Goal: Information Seeking & Learning: Learn about a topic

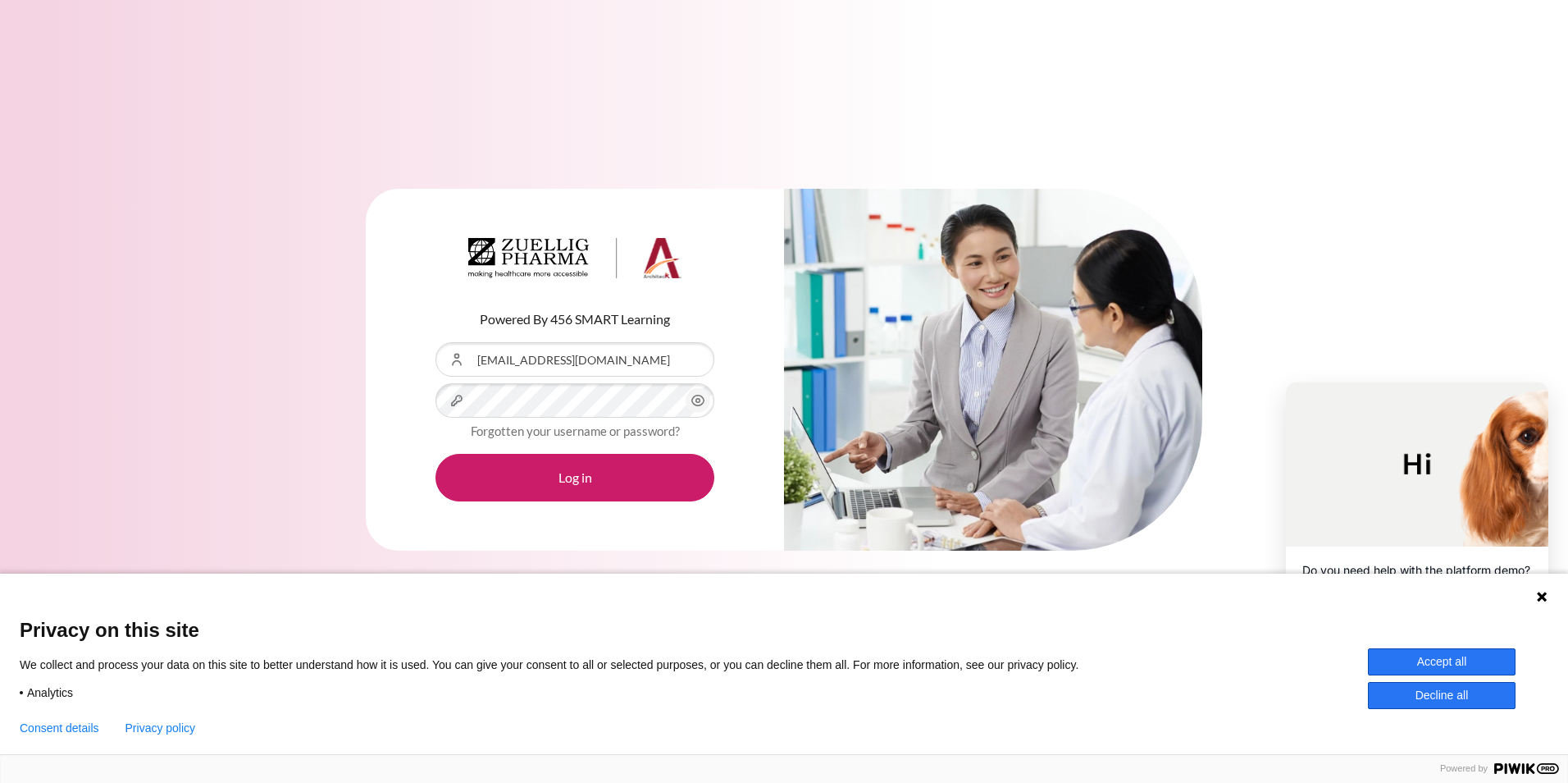
type input "[EMAIL_ADDRESS][DOMAIN_NAME]"
click at [604, 470] on button "Log in" at bounding box center [574, 477] width 279 height 48
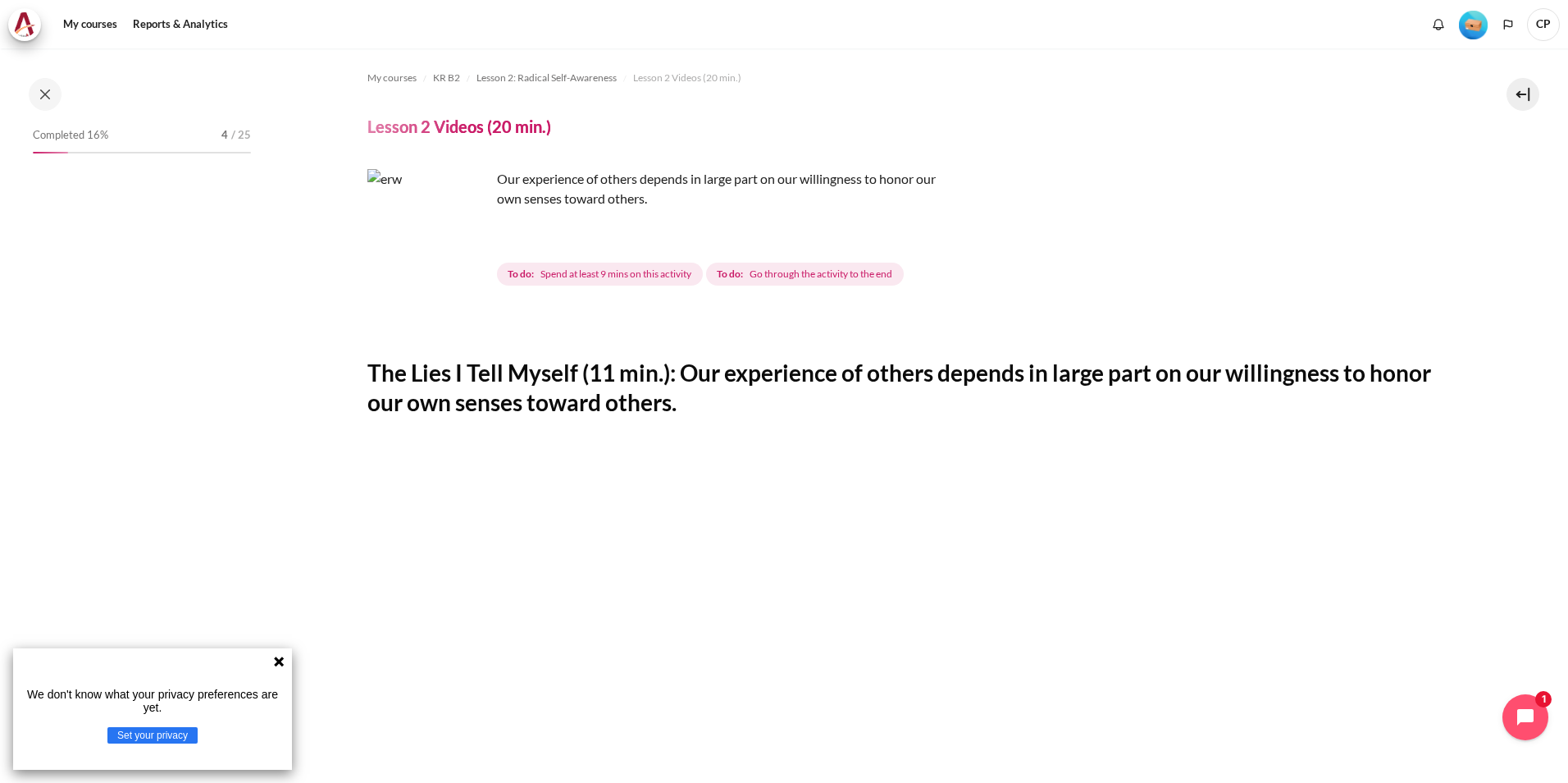
click at [276, 660] on icon at bounding box center [279, 662] width 10 height 10
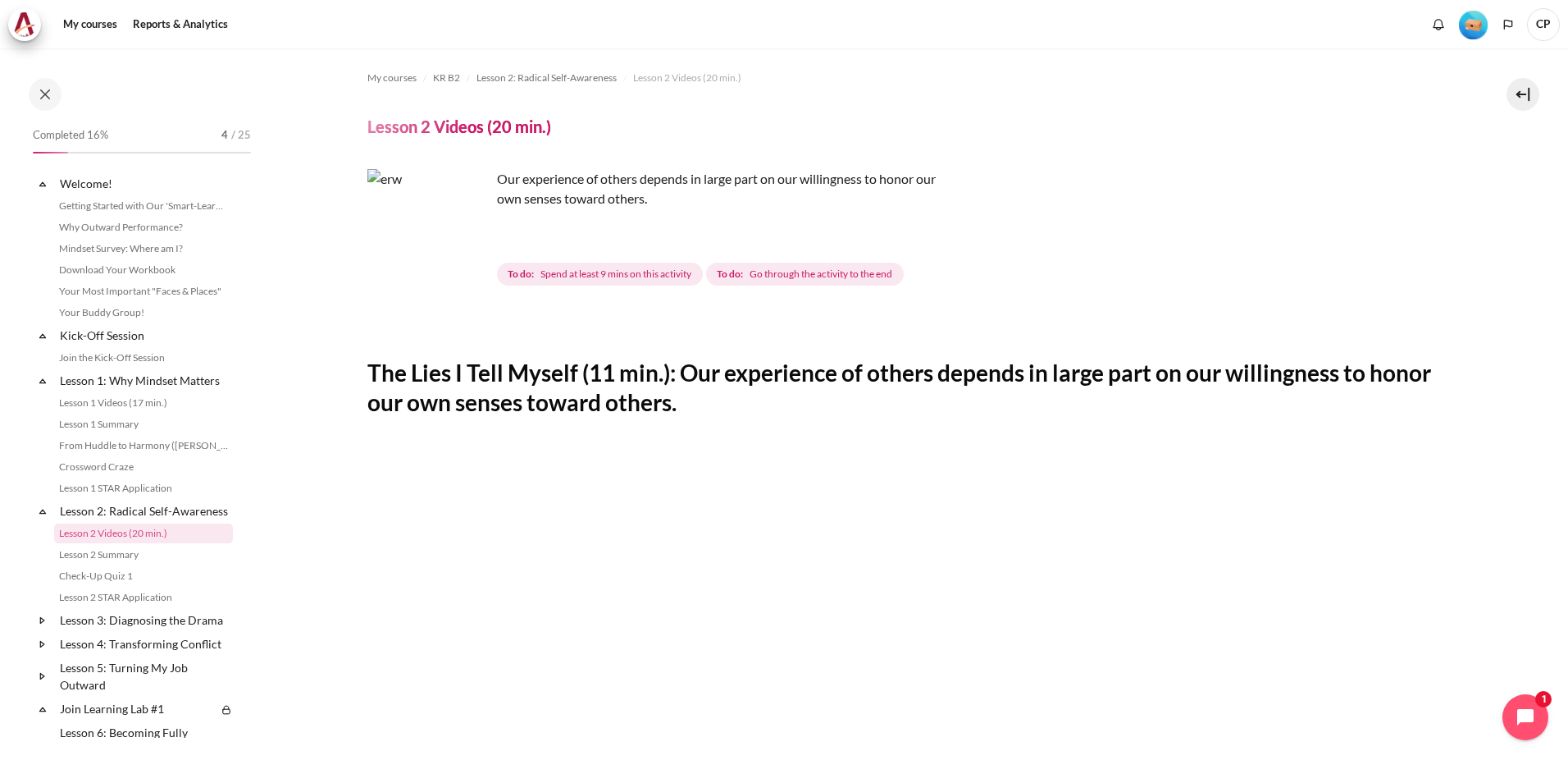
scroll to position [120, 0]
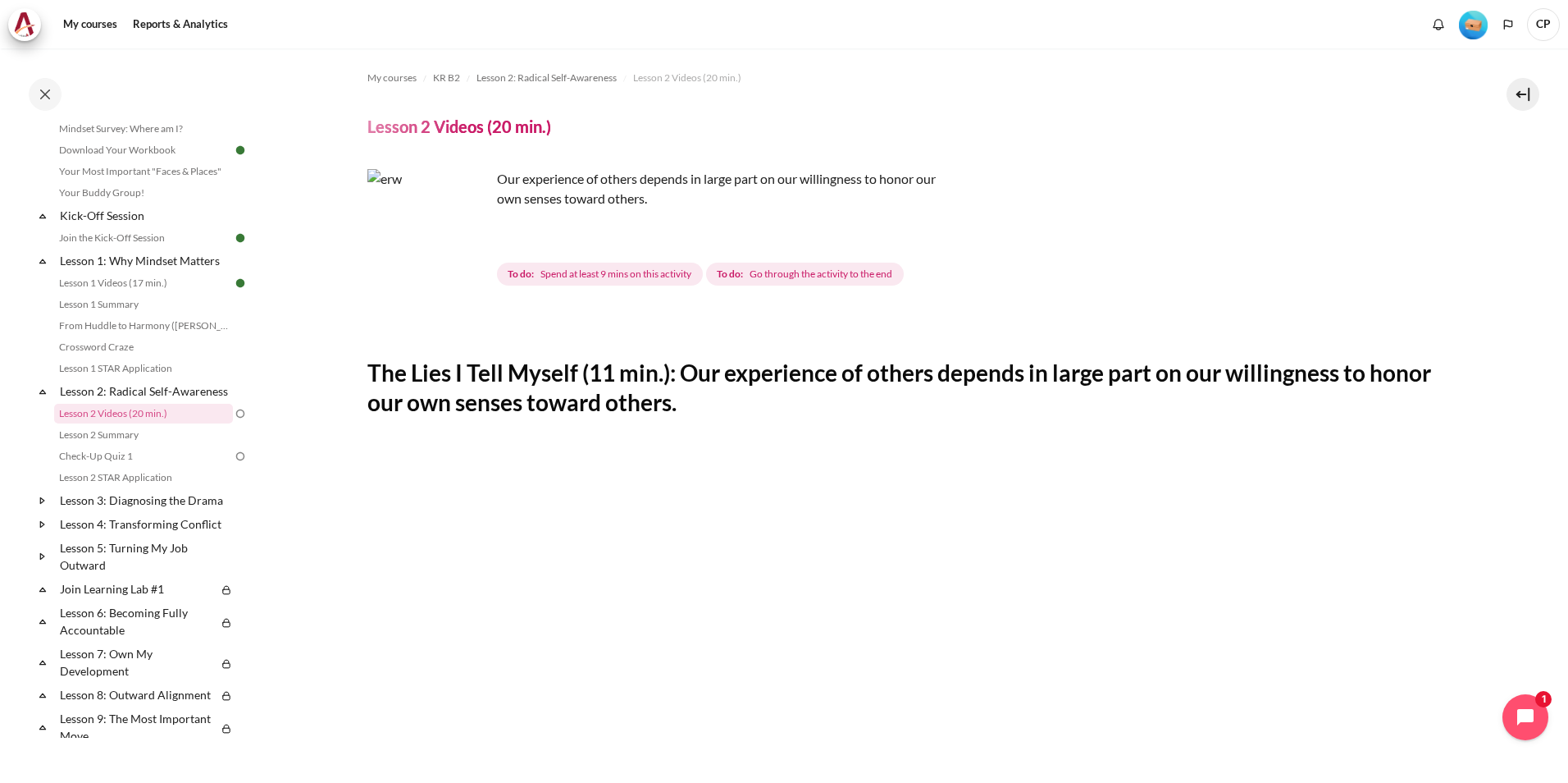
click at [466, 259] on img "Content" at bounding box center [429, 230] width 123 height 123
click at [1533, 707] on icon "Open chat widget" at bounding box center [1535, 718] width 25 height 25
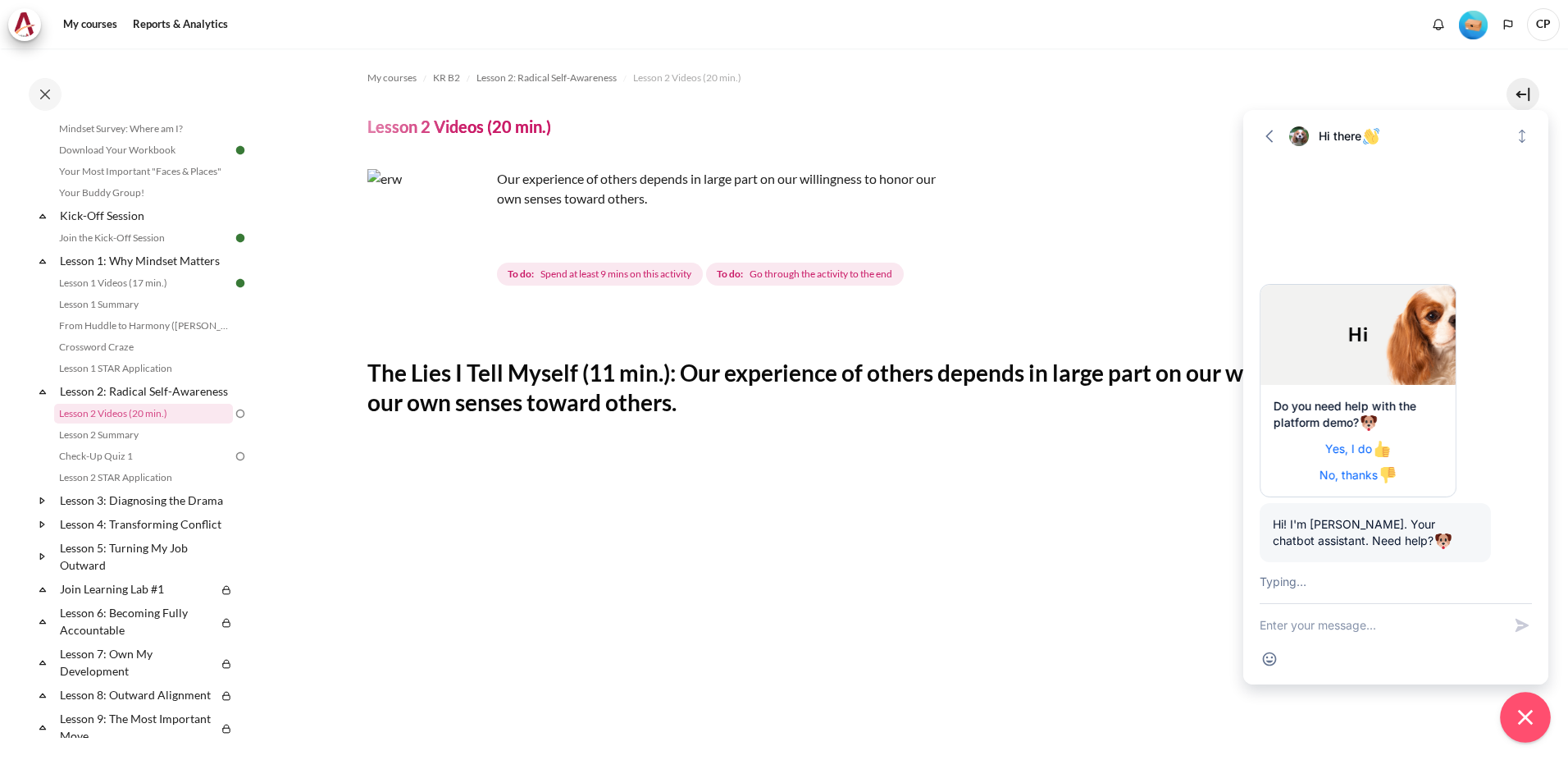
scroll to position [61, 0]
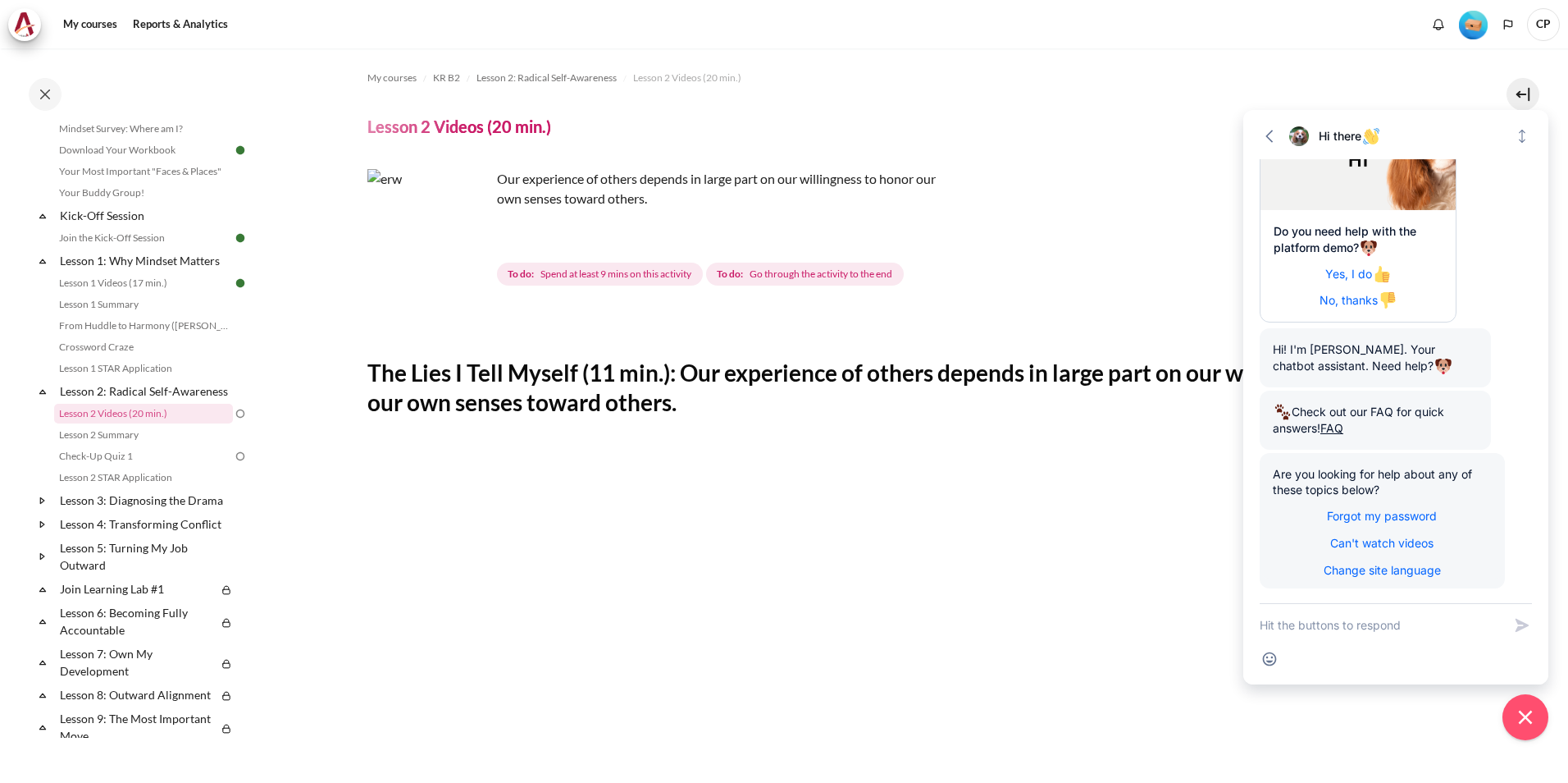
click at [463, 261] on img "Content" at bounding box center [429, 230] width 123 height 123
click at [971, 422] on div "The Lies I Tell Myself (11 min.): Our experience of others depends in large par…" at bounding box center [909, 796] width 1084 height 967
